Goal: Navigation & Orientation: Understand site structure

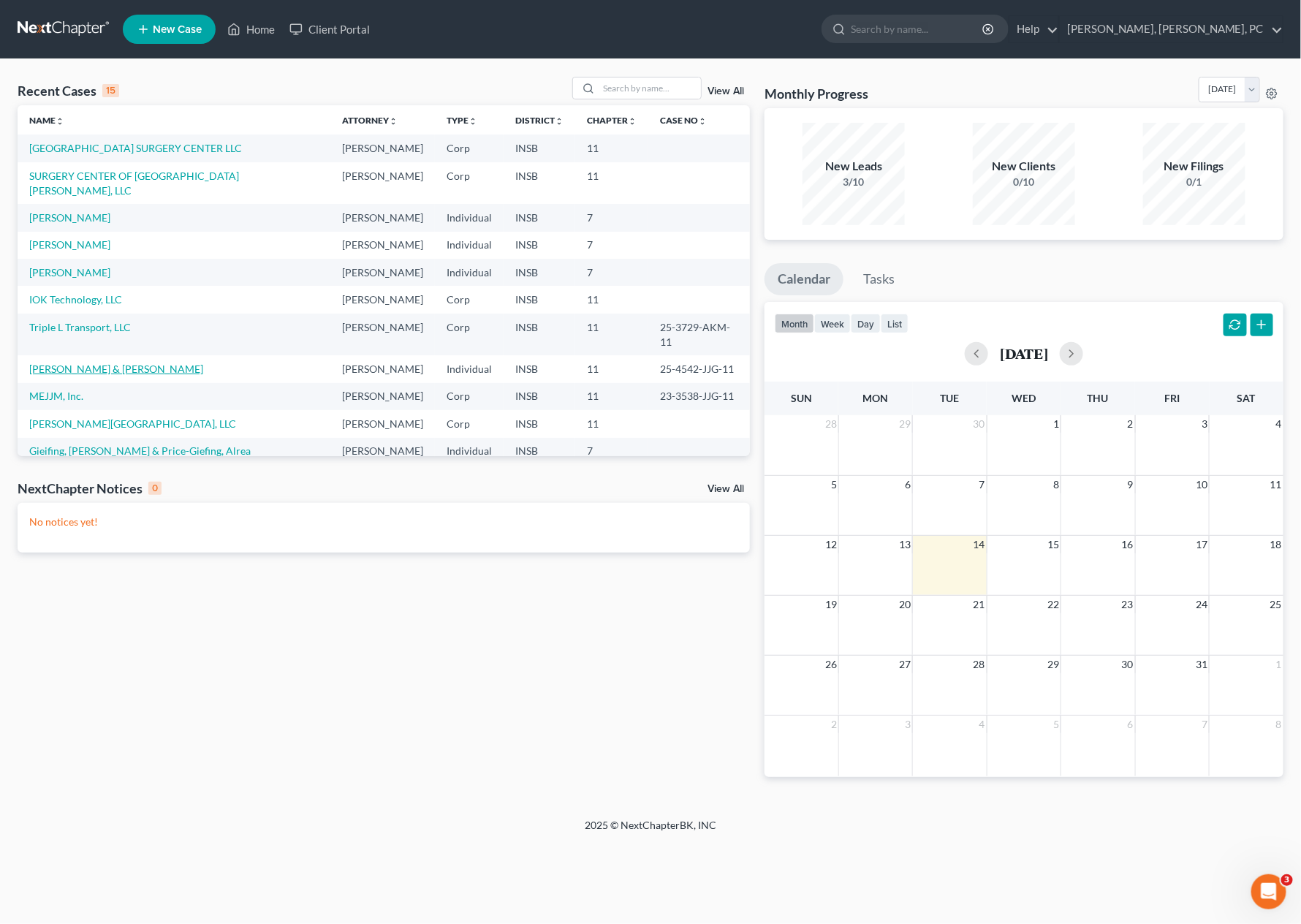
click at [65, 363] on link "[PERSON_NAME] & [PERSON_NAME]" at bounding box center [116, 369] width 174 height 13
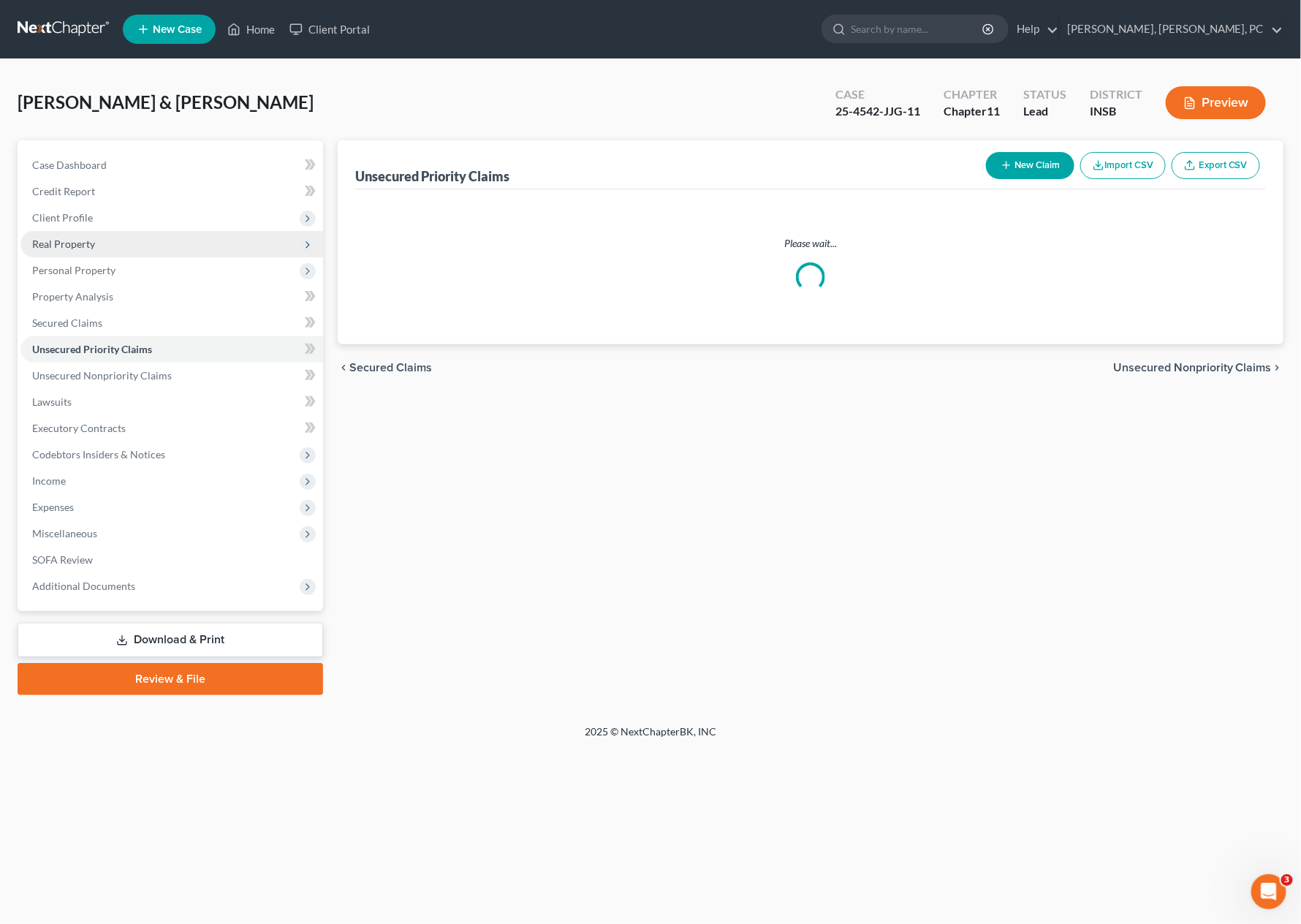
click at [63, 242] on span "Real Property" at bounding box center [64, 244] width 63 height 13
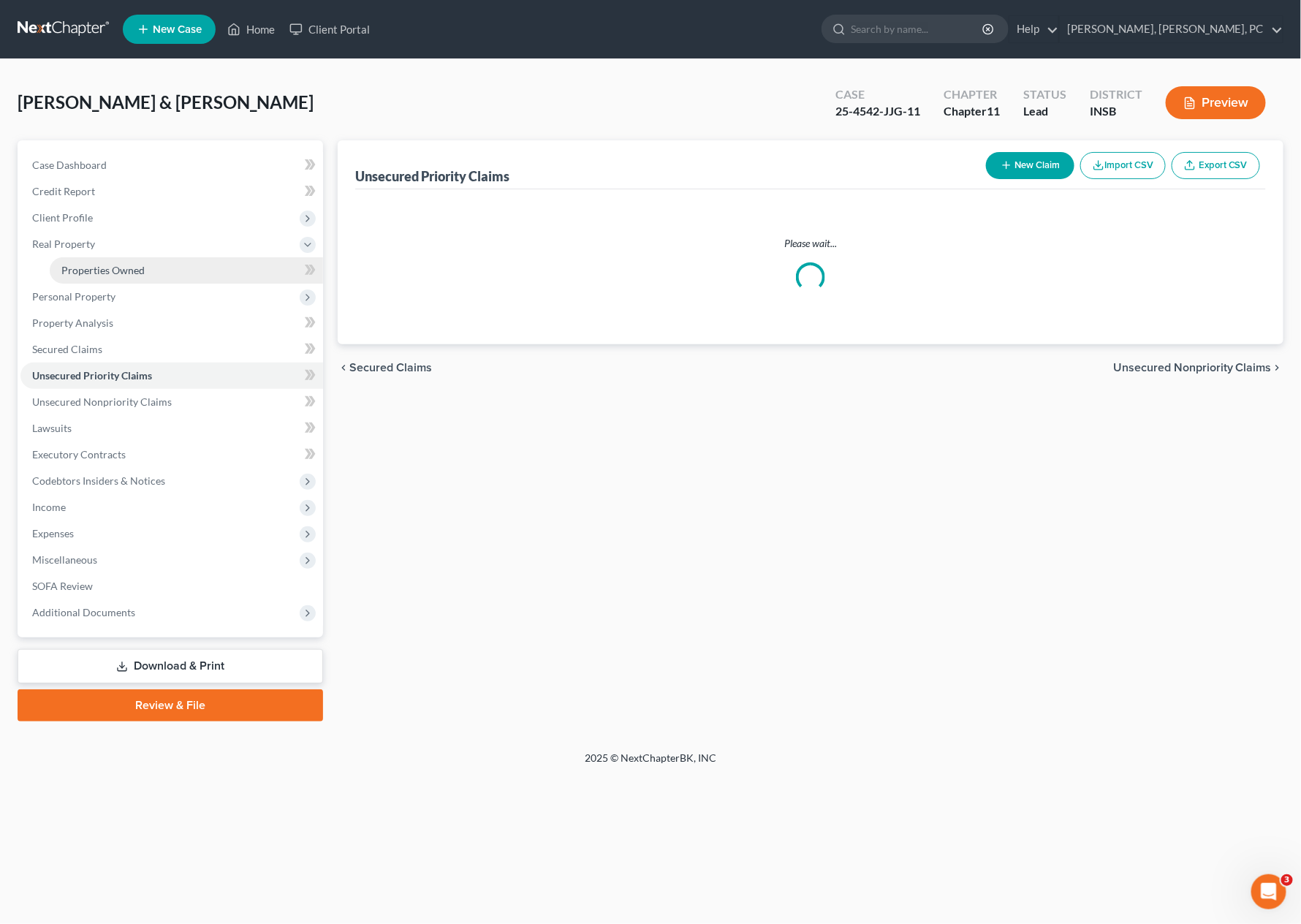
click at [67, 264] on span "Properties Owned" at bounding box center [103, 270] width 84 height 13
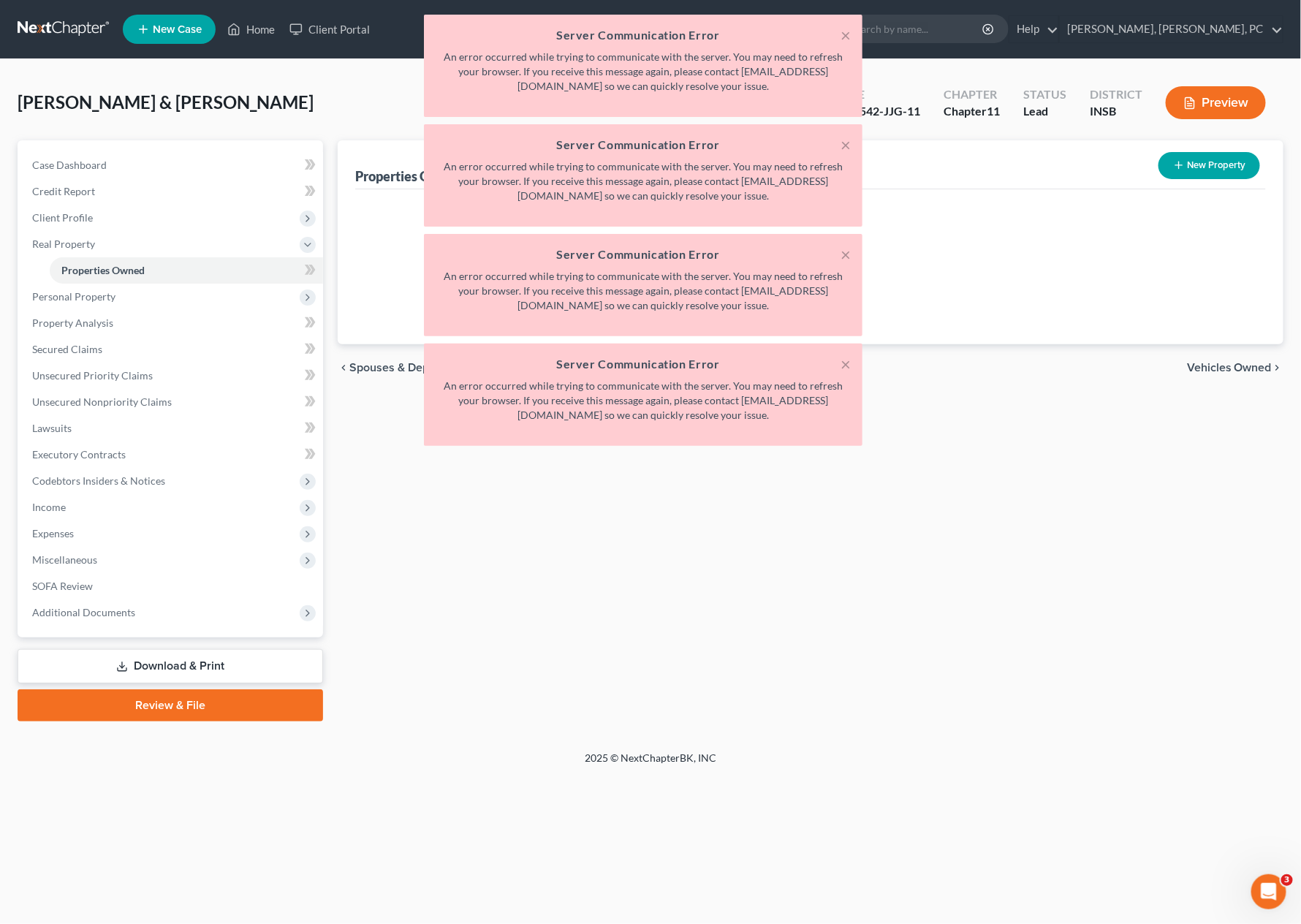
click at [584, 532] on div "Properties Owned New Property Please wait... chevron_left Spouses & Dependents …" at bounding box center [810, 431] width 961 height 581
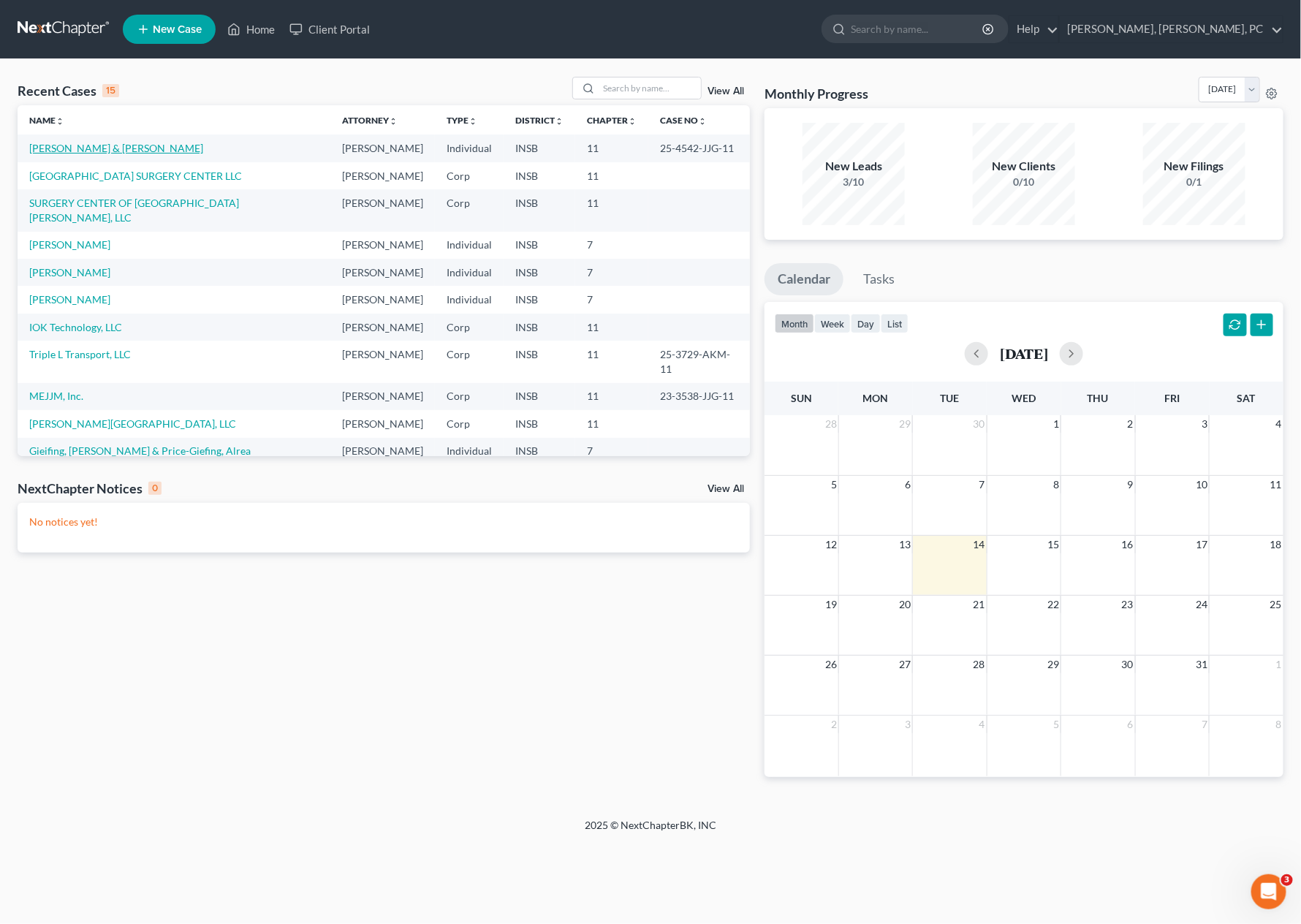
click at [65, 151] on link "[PERSON_NAME] & [PERSON_NAME]" at bounding box center [116, 147] width 174 height 13
select select "10"
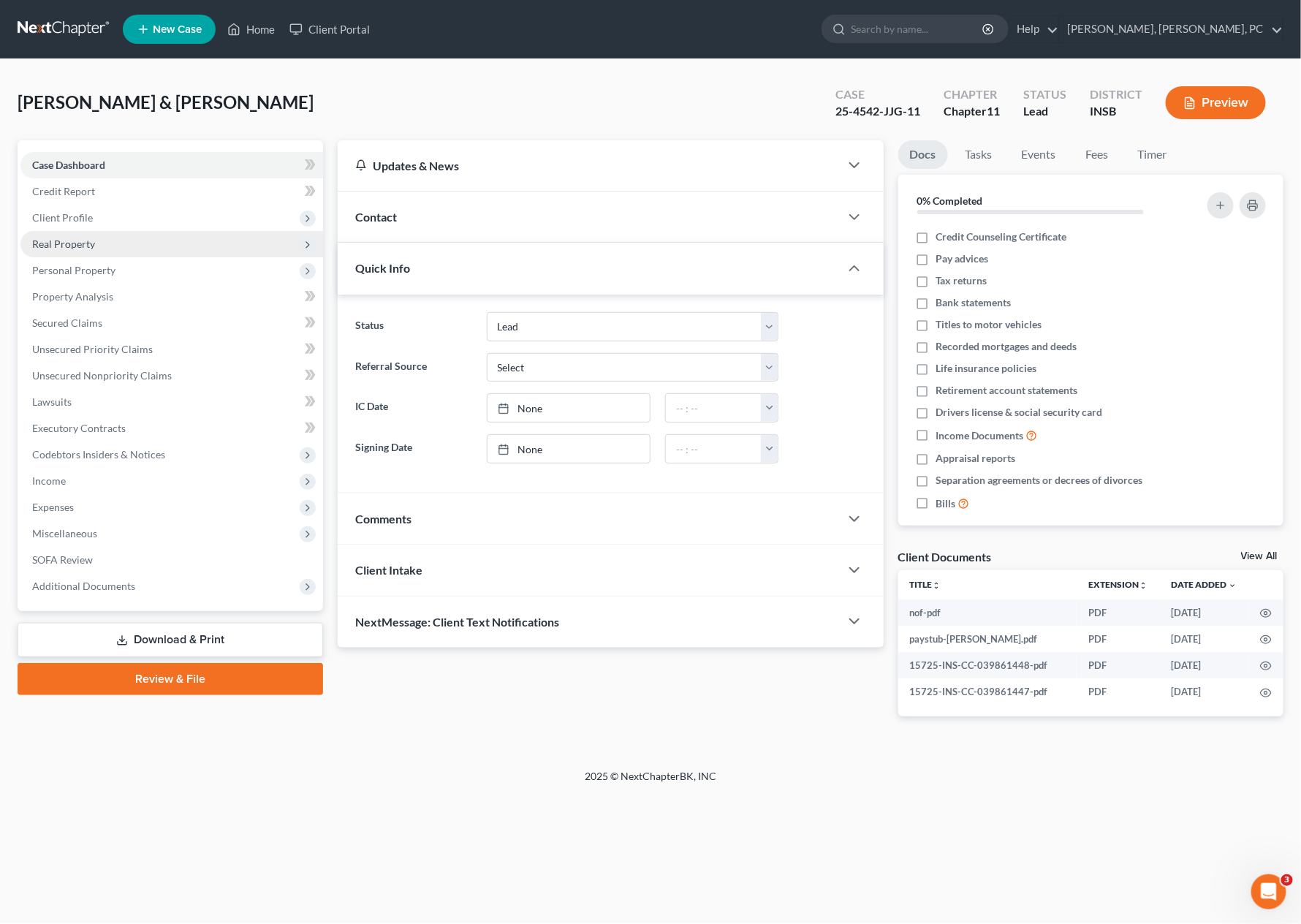
click at [70, 239] on span "Real Property" at bounding box center [64, 244] width 63 height 13
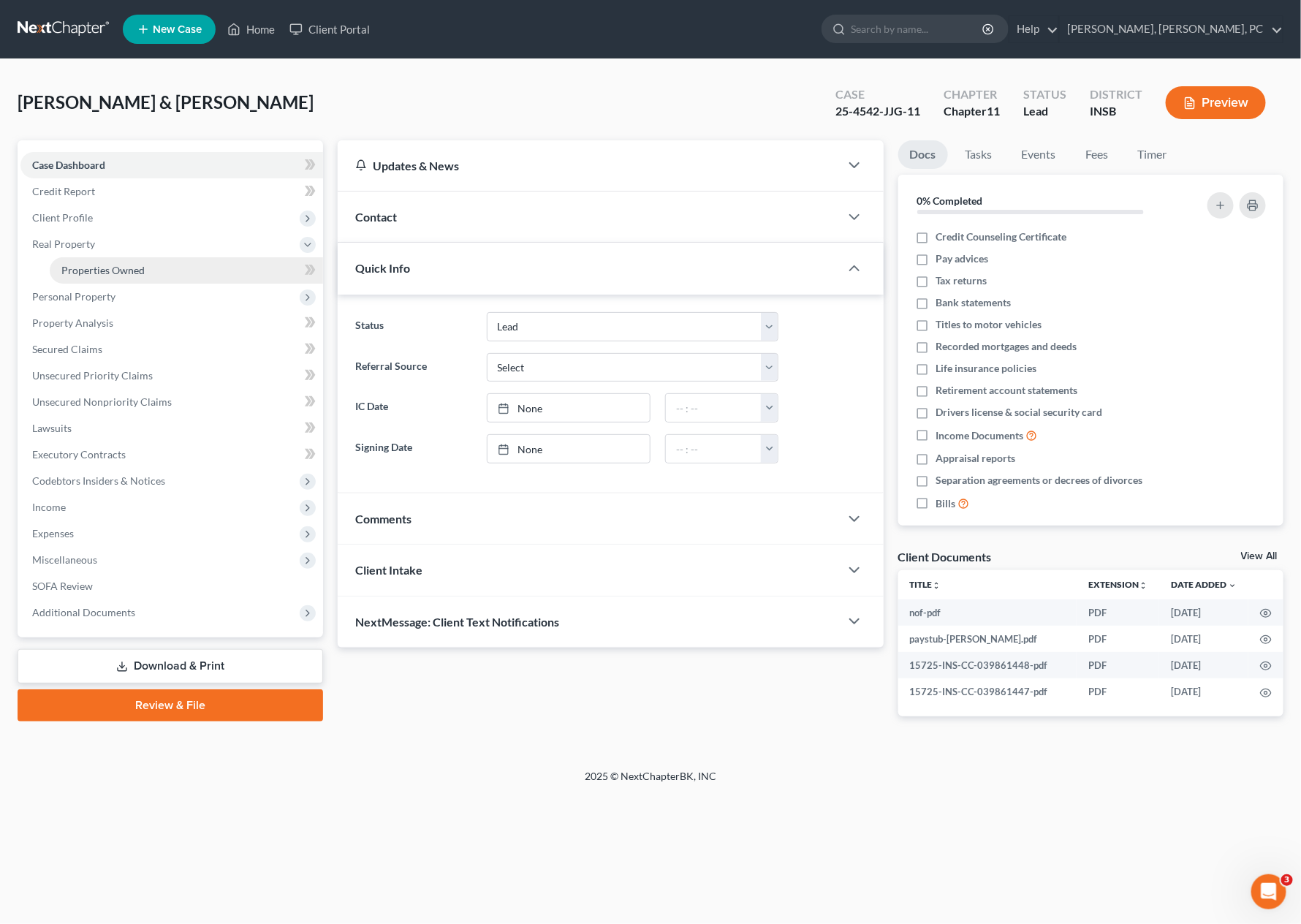
click at [76, 269] on span "Properties Owned" at bounding box center [103, 270] width 84 height 13
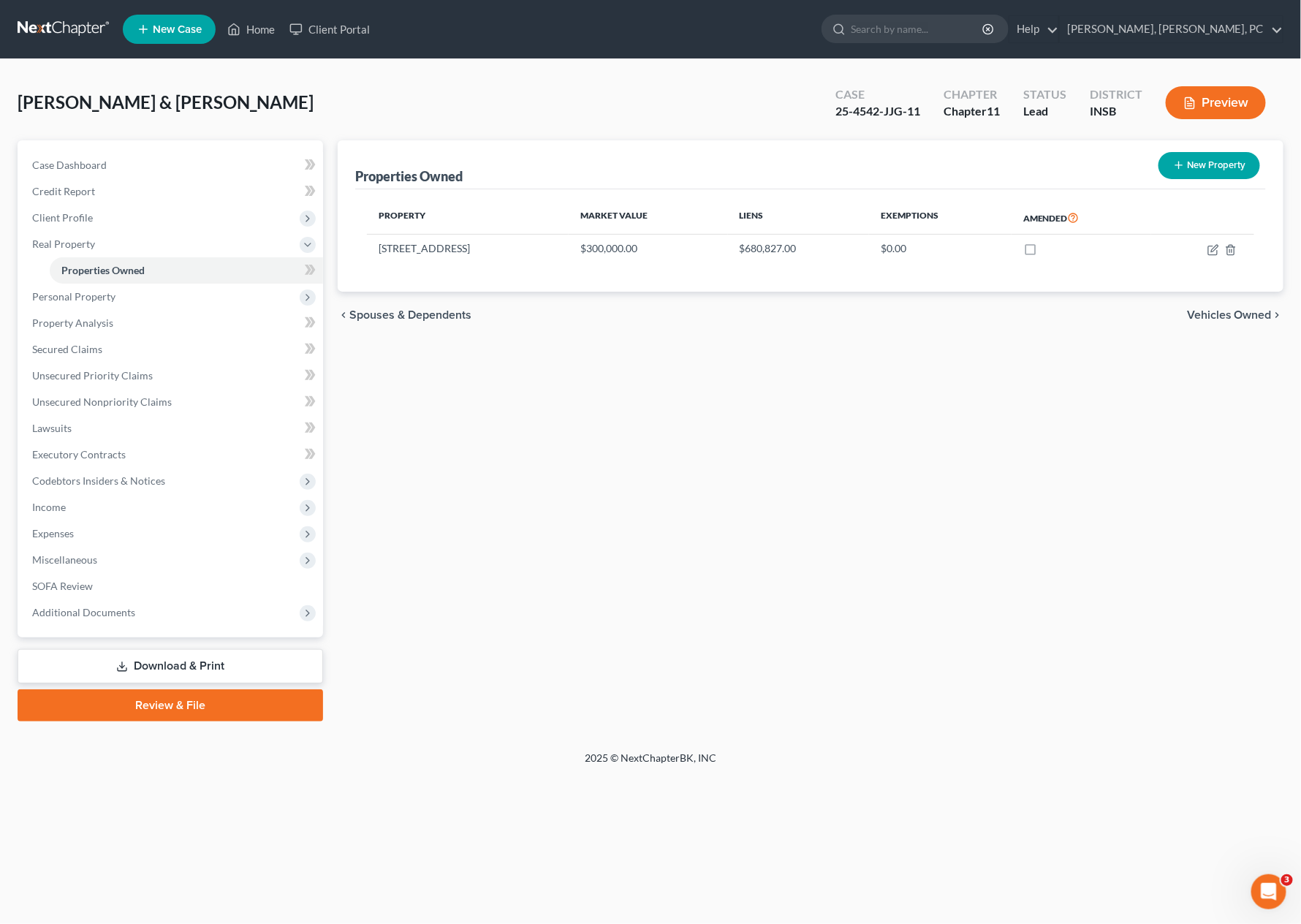
click at [664, 406] on div "Properties Owned New Property Property Market Value Liens Exemptions Amended 41…" at bounding box center [810, 431] width 961 height 581
click at [687, 349] on div "Properties Owned New Property Property Market Value Liens Exemptions Amended 41…" at bounding box center [810, 431] width 961 height 581
click at [114, 298] on span "Personal Property" at bounding box center [172, 296] width 302 height 26
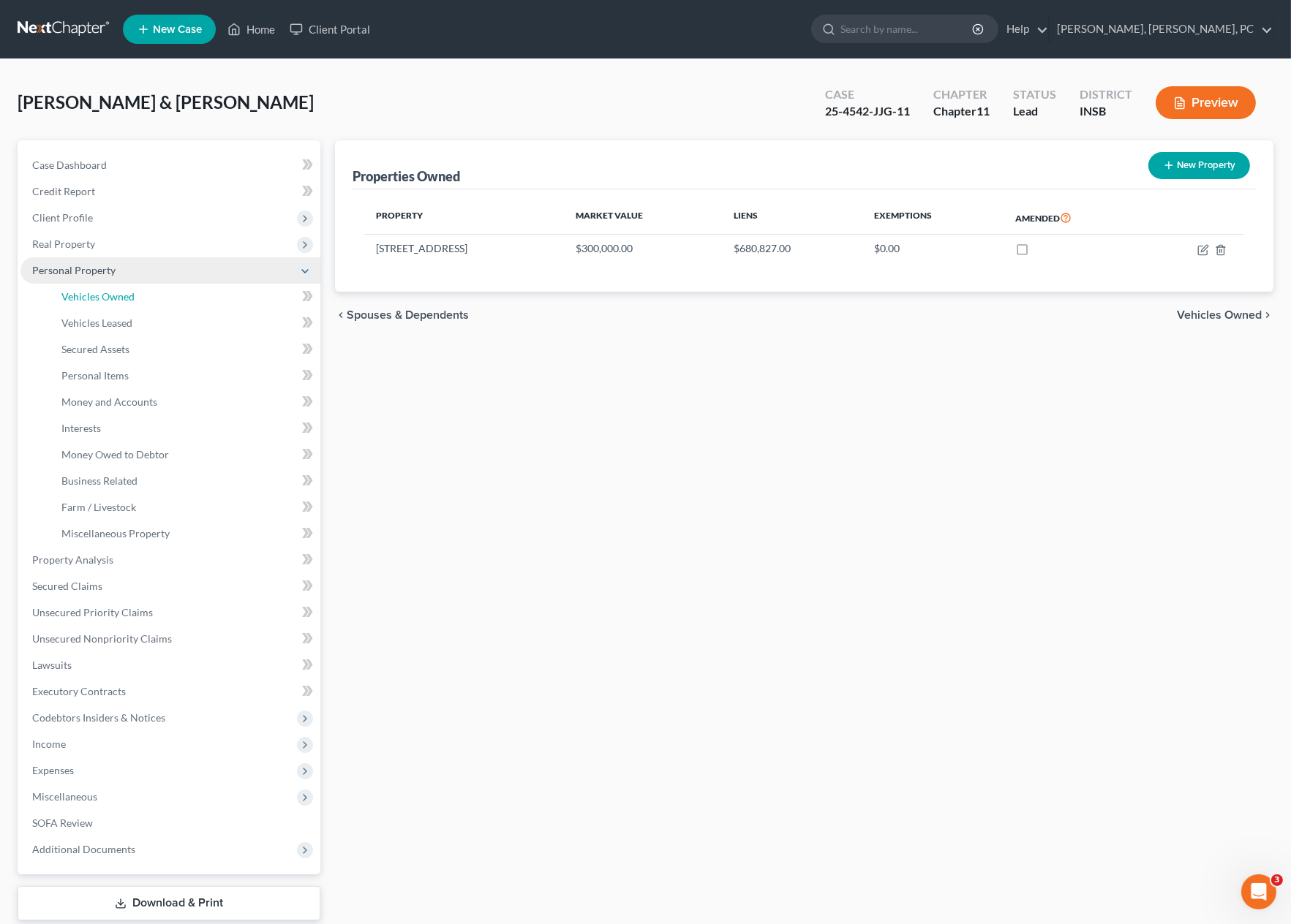
click at [114, 298] on span "Vehicles Owned" at bounding box center [98, 296] width 73 height 13
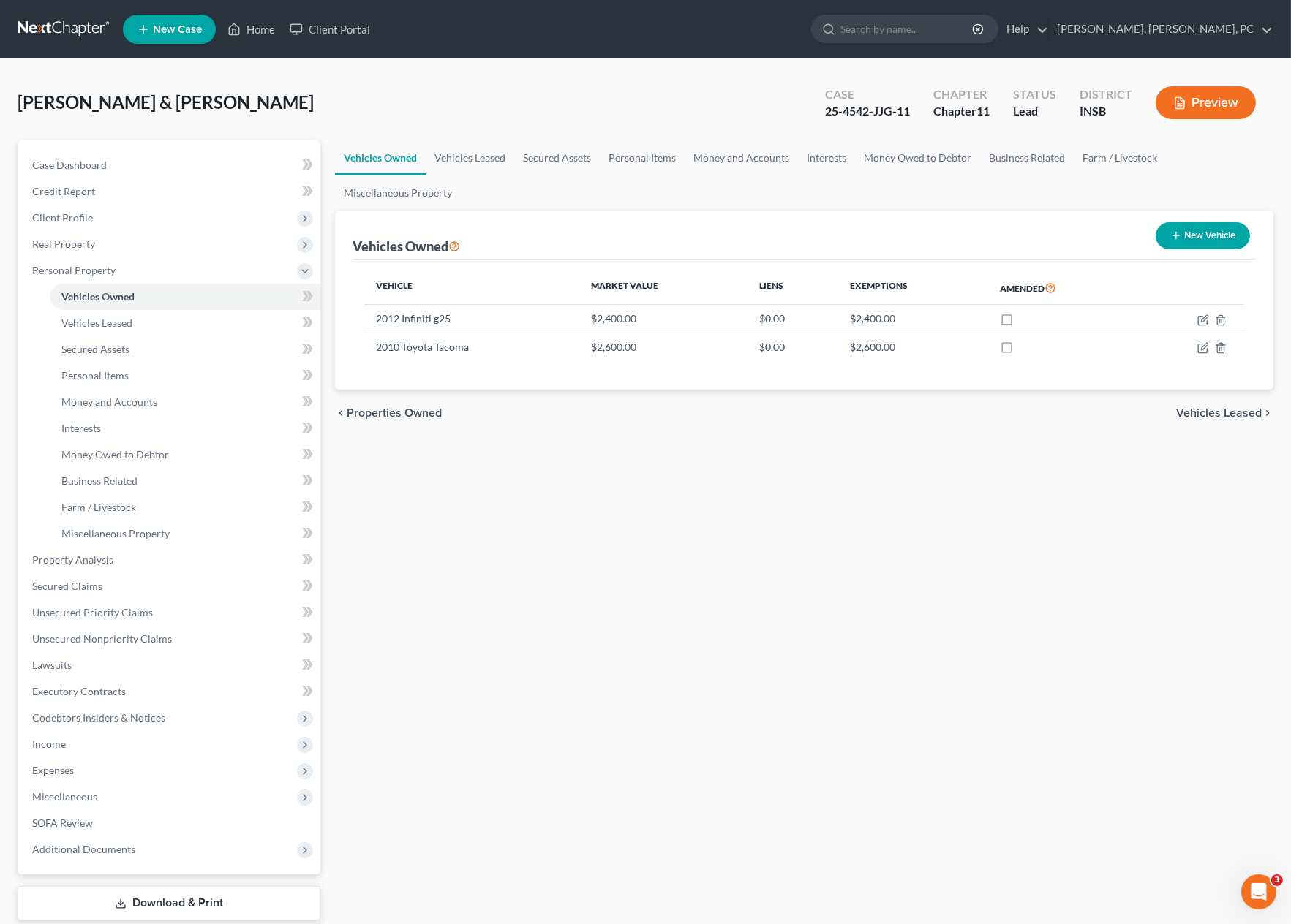
click at [711, 421] on div "chevron_left Properties Owned Vehicles Leased chevron_right" at bounding box center [804, 413] width 938 height 47
click at [102, 321] on span "Vehicles Leased" at bounding box center [97, 323] width 71 height 13
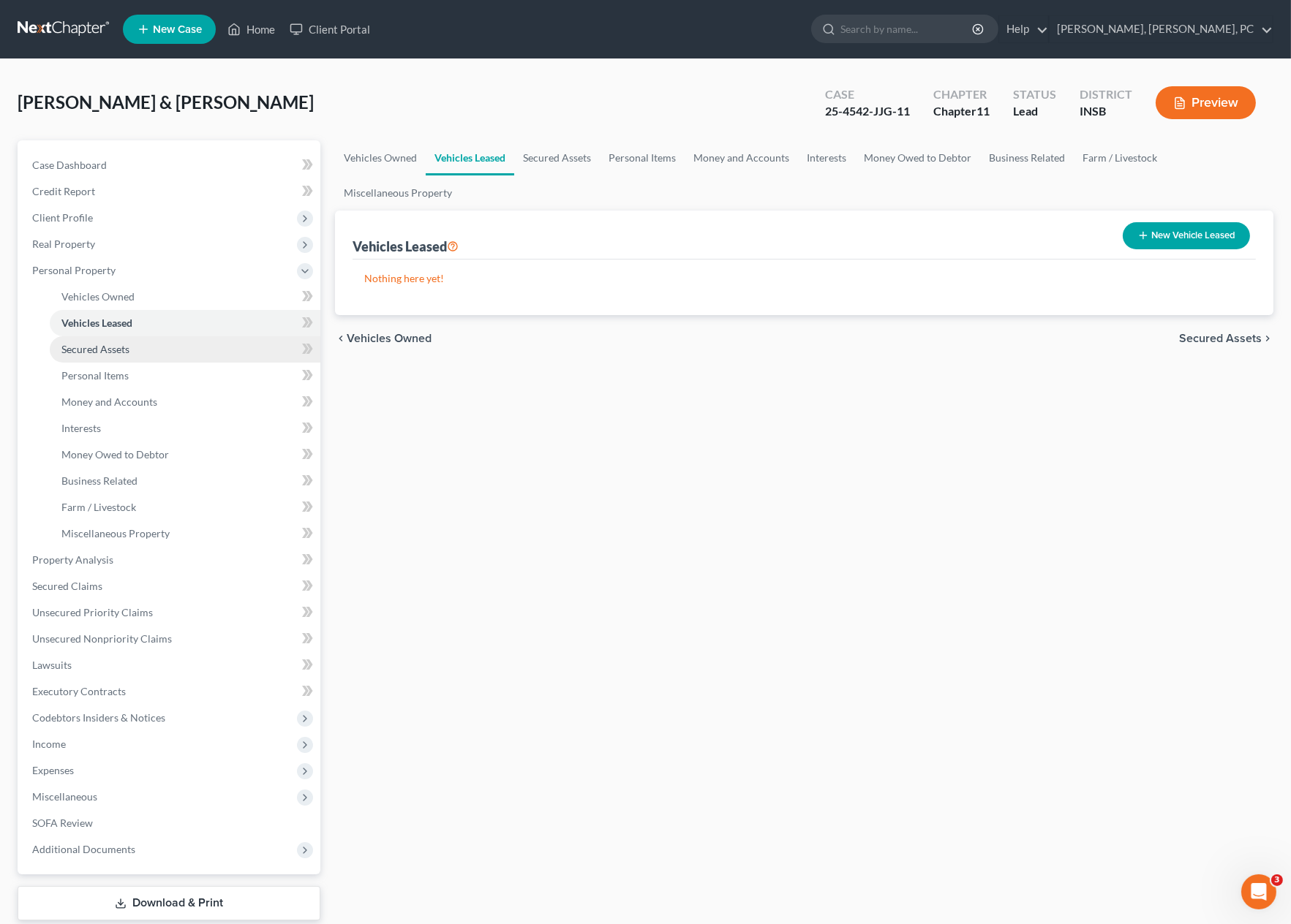
click at [108, 351] on span "Secured Assets" at bounding box center [96, 349] width 68 height 13
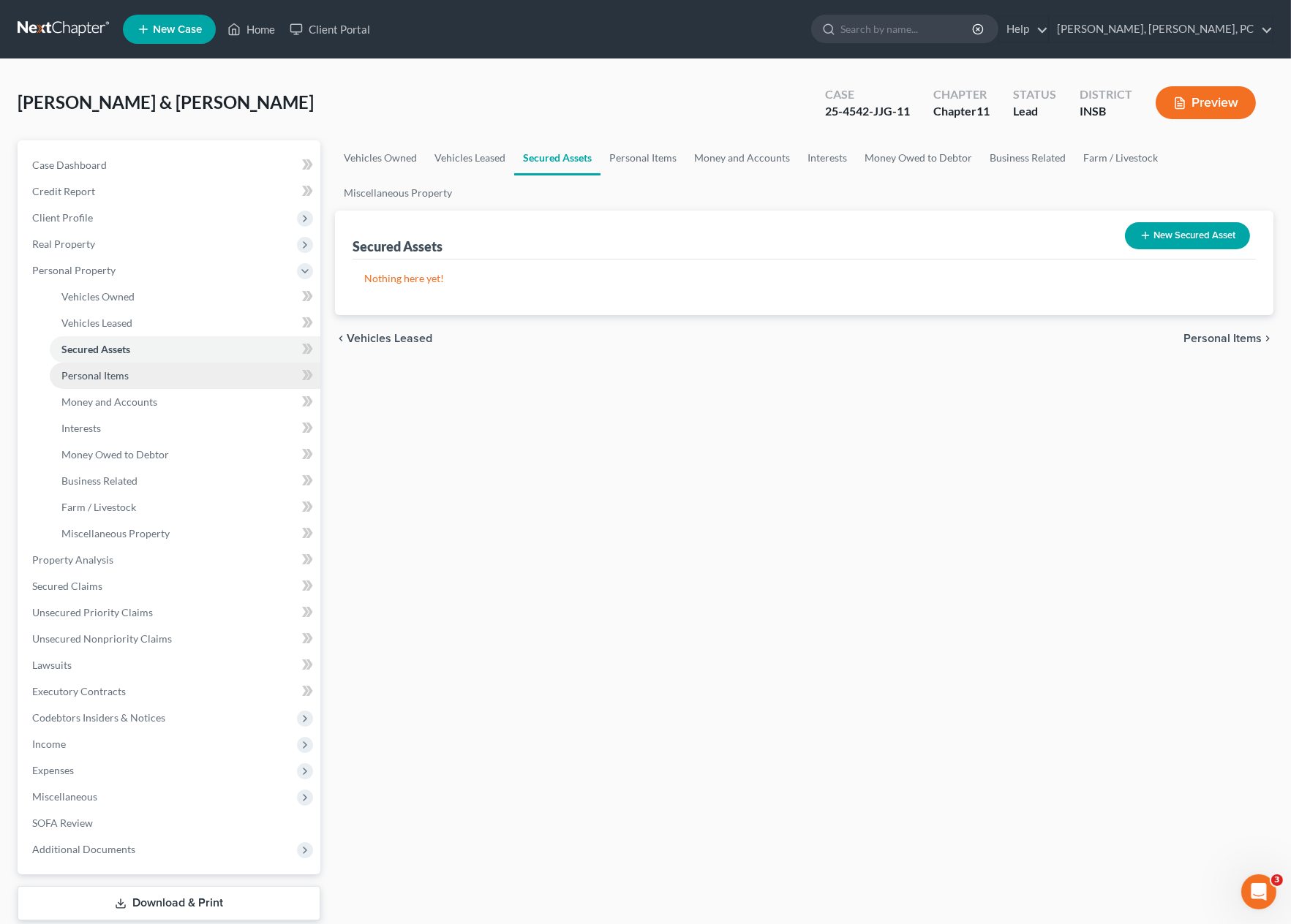
click at [108, 373] on span "Personal Items" at bounding box center [95, 375] width 67 height 13
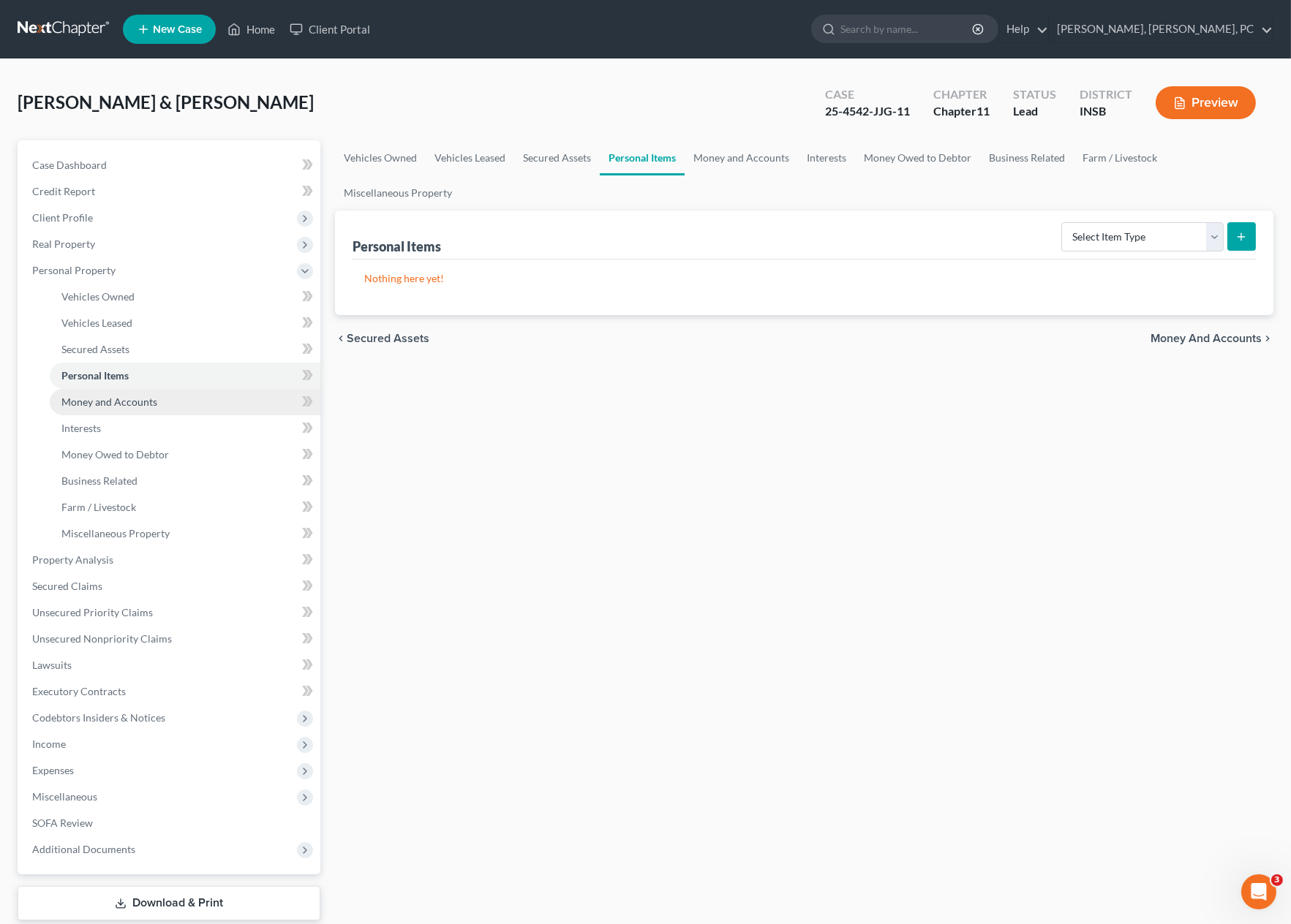
click at [105, 400] on span "Money and Accounts" at bounding box center [109, 402] width 96 height 13
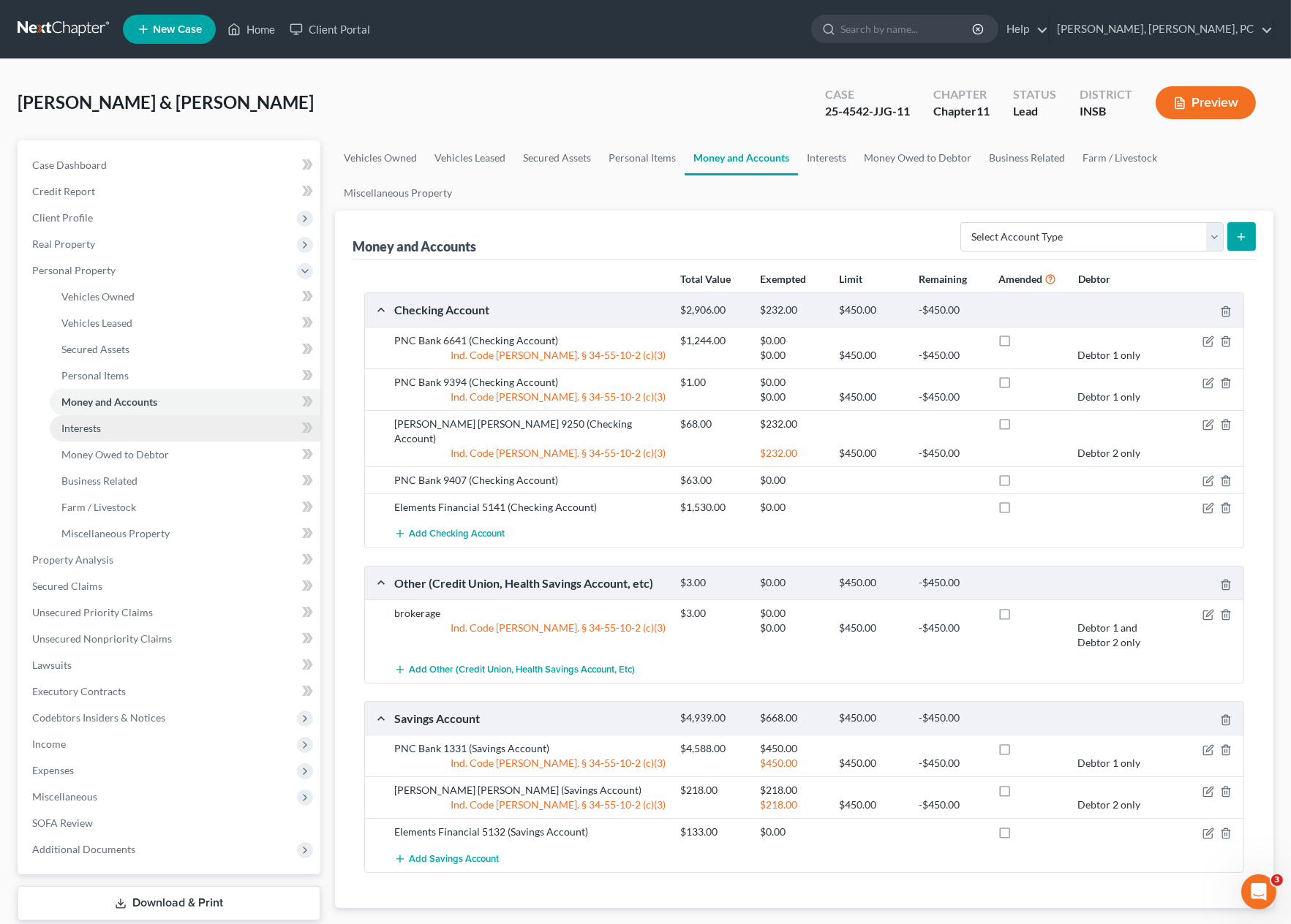
click at [173, 423] on link "Interests" at bounding box center [184, 428] width 270 height 26
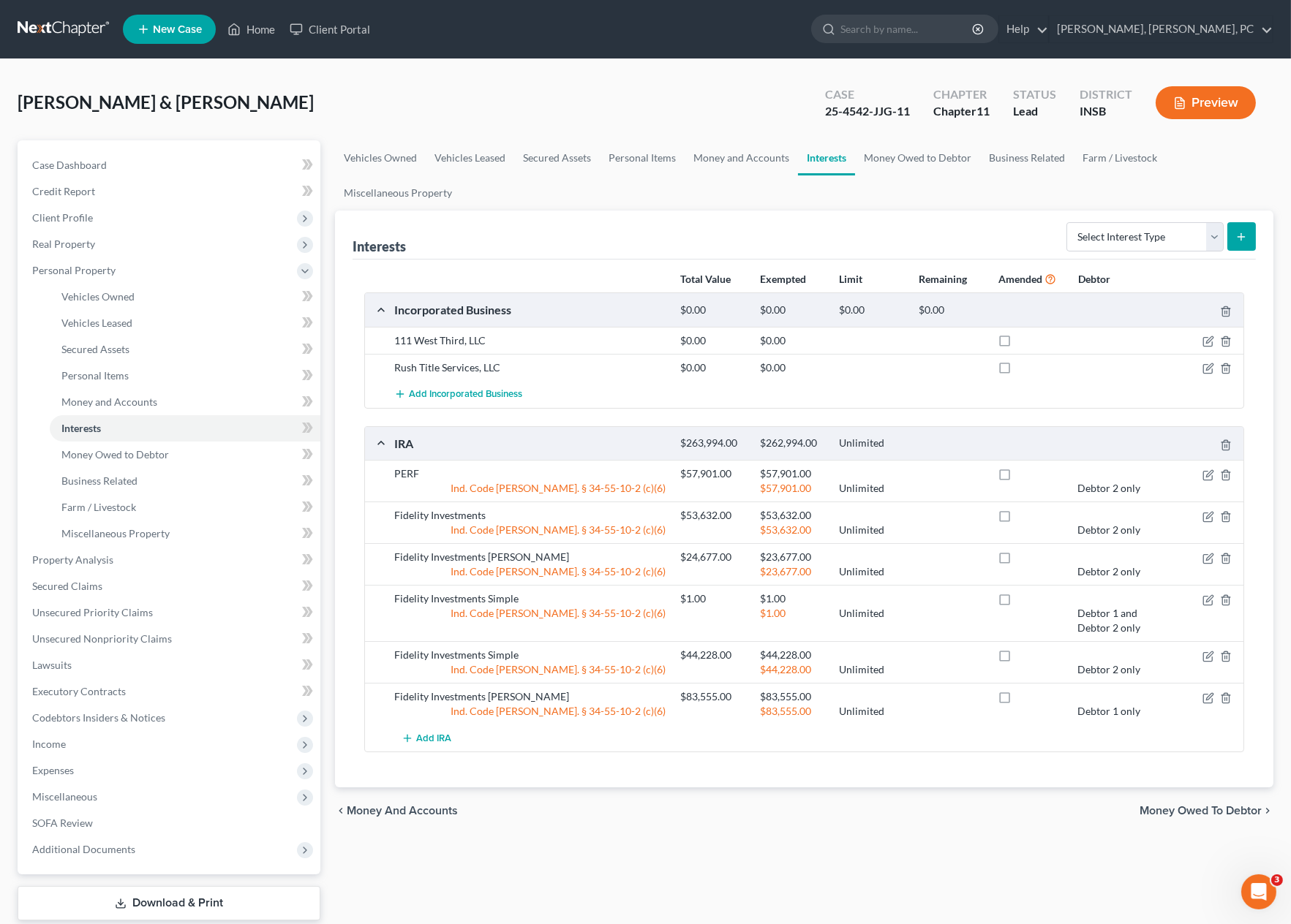
click at [577, 858] on div "Vehicles Owned Vehicles Leased Secured Assets Personal Items Money and Accounts…" at bounding box center [804, 549] width 953 height 818
click at [142, 463] on link "Money Owed to Debtor" at bounding box center [184, 454] width 270 height 26
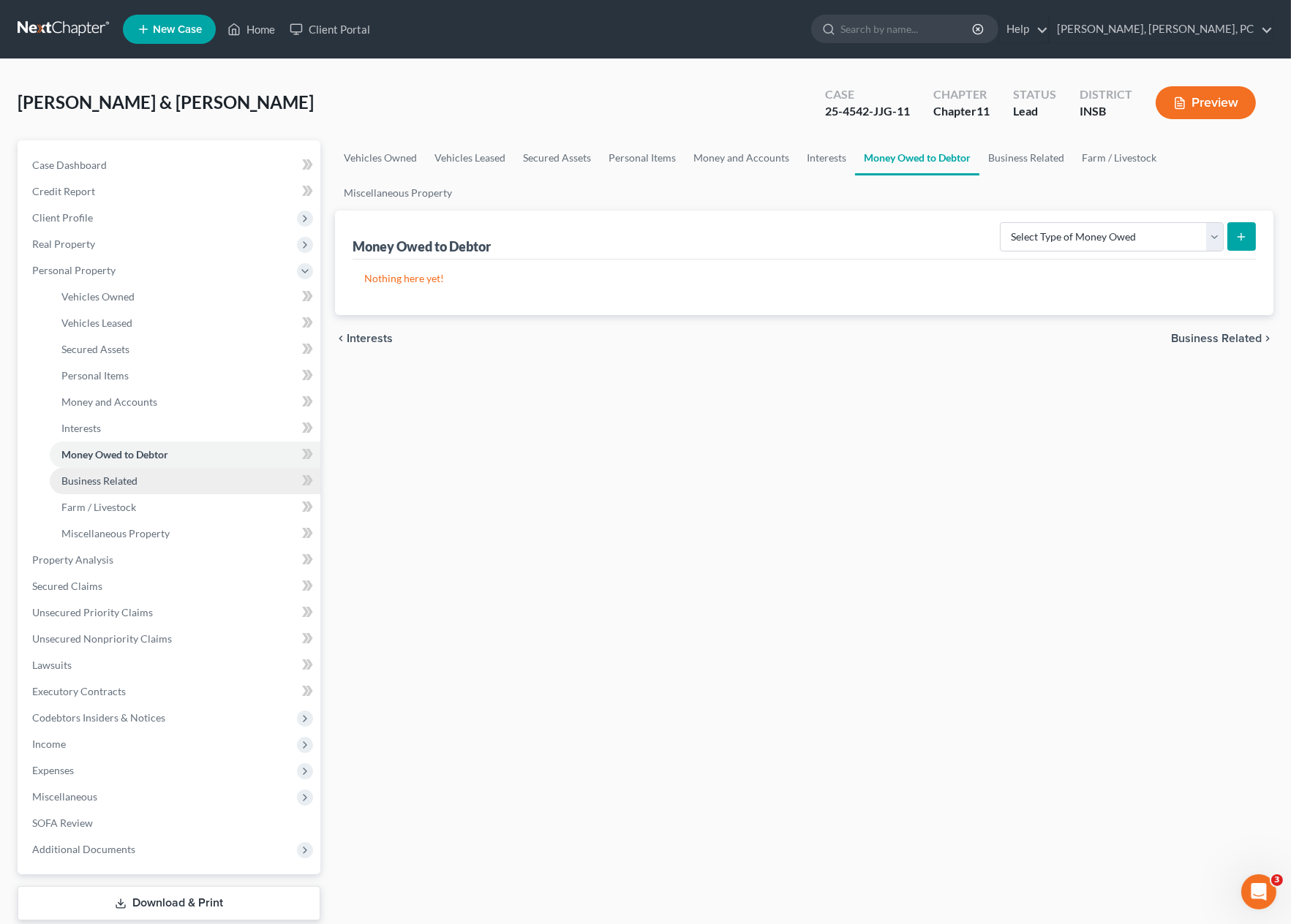
click at [133, 479] on span "Business Related" at bounding box center [99, 480] width 76 height 13
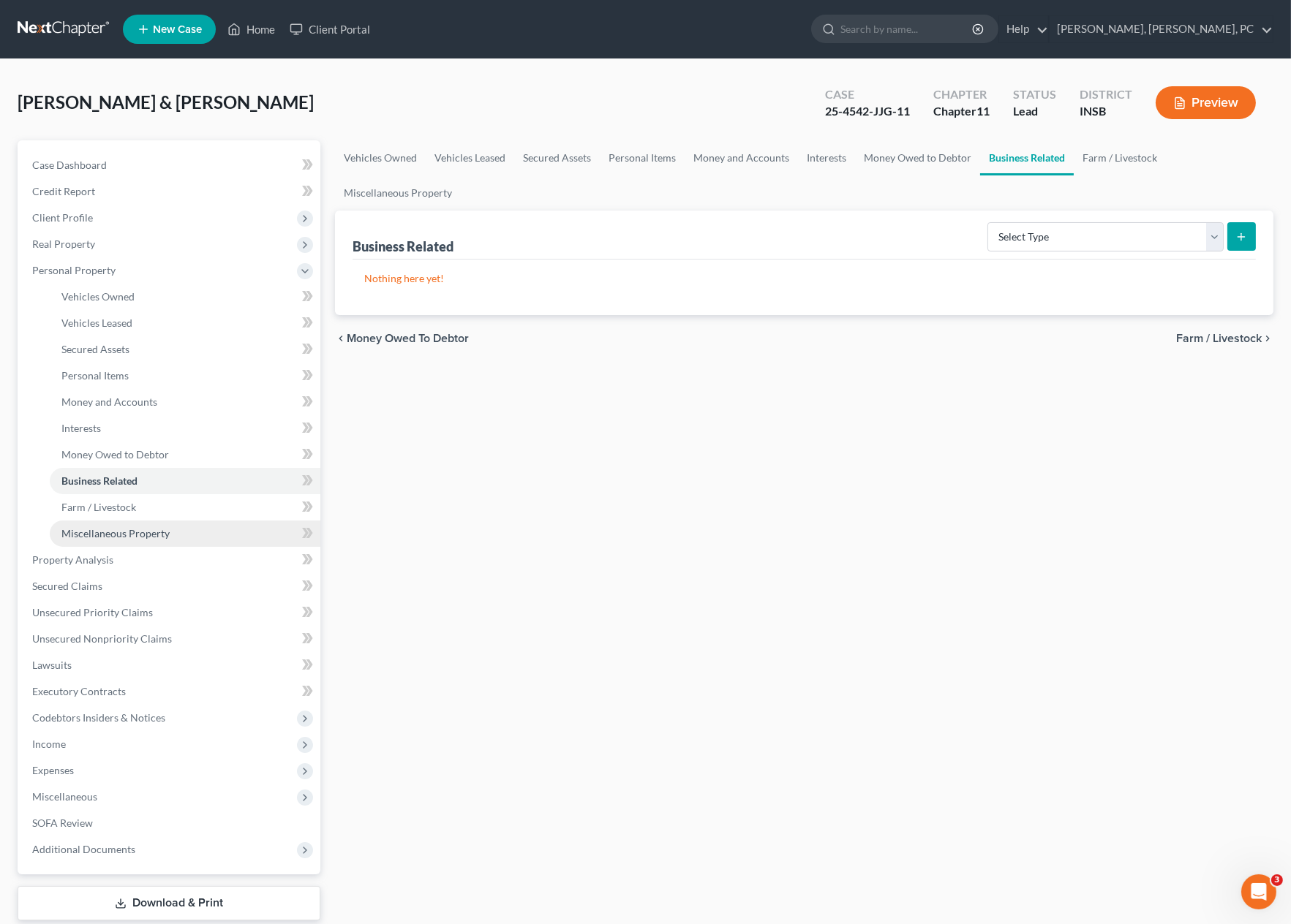
click at [128, 533] on span "Miscellaneous Property" at bounding box center [116, 533] width 108 height 13
